Goal: Transaction & Acquisition: Purchase product/service

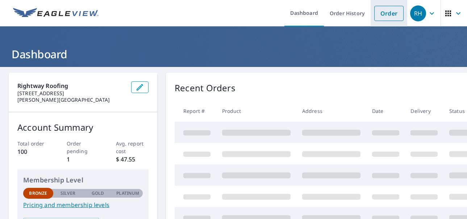
click at [386, 12] on link "Order" at bounding box center [388, 13] width 29 height 15
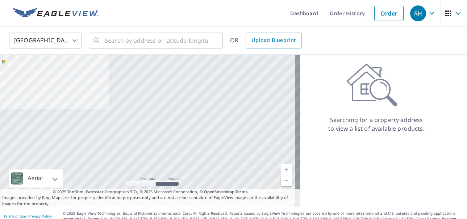
click at [76, 39] on body "RH RH Dashboard Order History Order RH United States US ​ ​ OR Upload Blueprint…" at bounding box center [233, 109] width 467 height 219
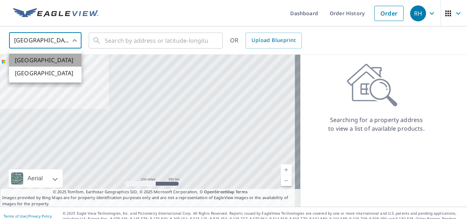
click at [45, 61] on li "[GEOGRAPHIC_DATA]" at bounding box center [45, 60] width 72 height 13
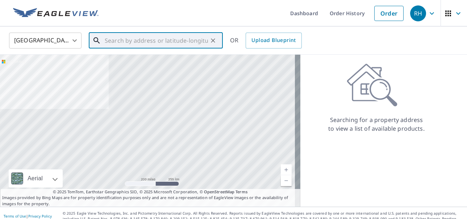
click at [124, 43] on input "text" at bounding box center [156, 40] width 103 height 20
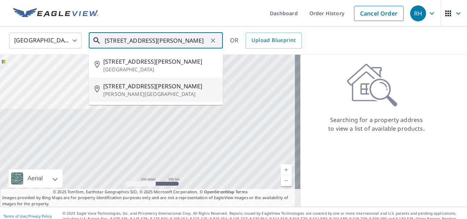
click at [119, 89] on span "[STREET_ADDRESS][PERSON_NAME]" at bounding box center [160, 86] width 114 height 9
type input "[STREET_ADDRESS][PERSON_NAME]"
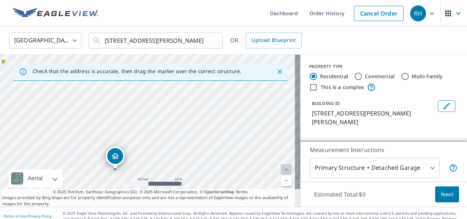
drag, startPoint x: 203, startPoint y: 141, endPoint x: 166, endPoint y: 14, distance: 131.4
click at [166, 14] on div "Dashboard Order History Cancel Order RH [GEOGRAPHIC_DATA] [GEOGRAPHIC_DATA] ​ […" at bounding box center [233, 109] width 467 height 219
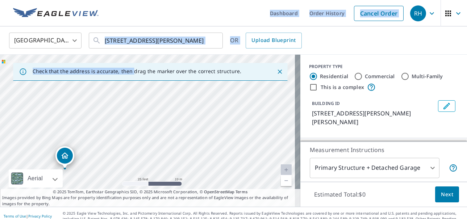
drag, startPoint x: 131, startPoint y: 63, endPoint x: 141, endPoint y: 18, distance: 45.2
click at [141, 18] on div "Dashboard Order History Cancel Order RH [GEOGRAPHIC_DATA] [GEOGRAPHIC_DATA] ​ […" at bounding box center [233, 109] width 467 height 219
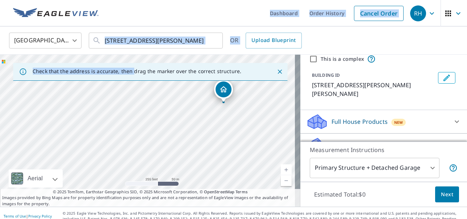
scroll to position [72, 0]
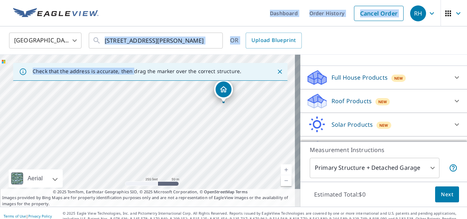
click at [352, 97] on p "Roof Products" at bounding box center [351, 101] width 40 height 9
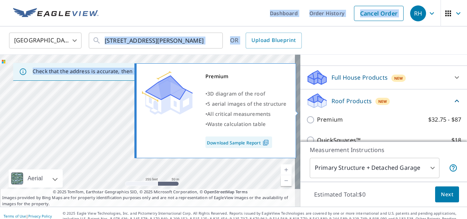
click at [306, 116] on input "Premium $32.75 - $87" at bounding box center [311, 120] width 11 height 9
checkbox input "true"
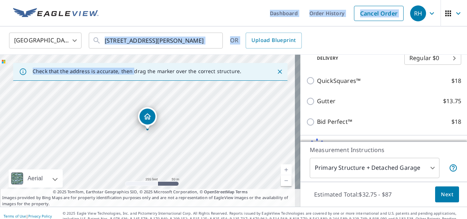
scroll to position [181, 0]
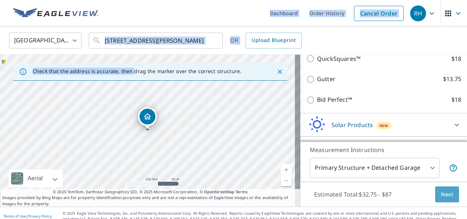
click at [441, 193] on span "Next" at bounding box center [447, 194] width 12 height 9
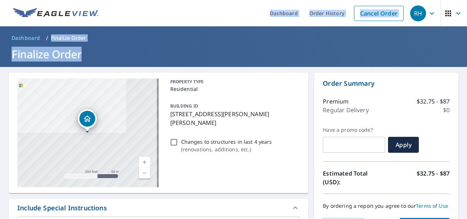
scroll to position [72, 0]
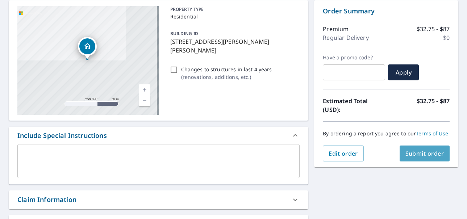
click at [425, 154] on span "Submit order" at bounding box center [424, 154] width 39 height 8
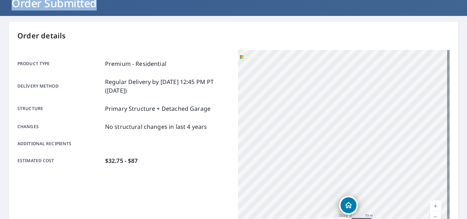
scroll to position [26, 0]
